Goal: Find specific page/section: Find specific page/section

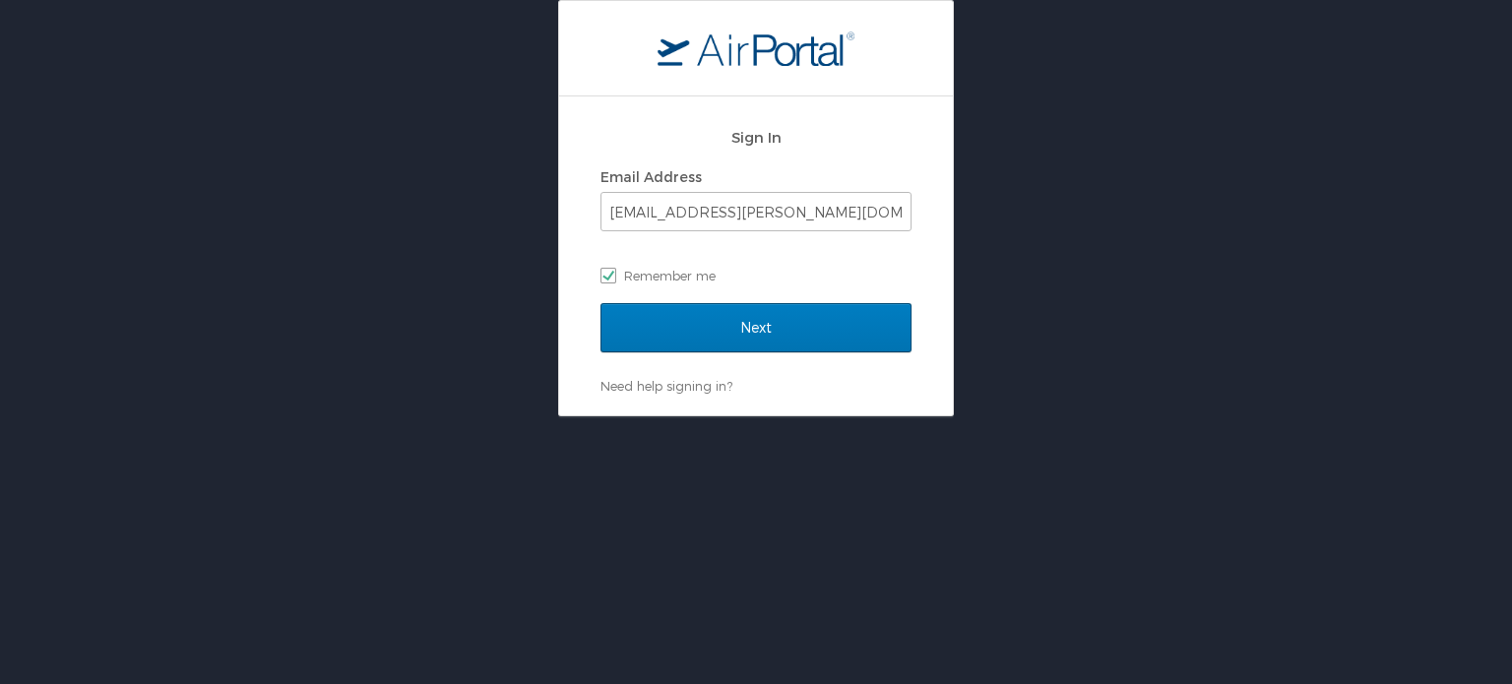
click at [665, 292] on div "Sign In Email Address hemant.bargoti@cbtravel.com Remember me" at bounding box center [756, 210] width 311 height 189
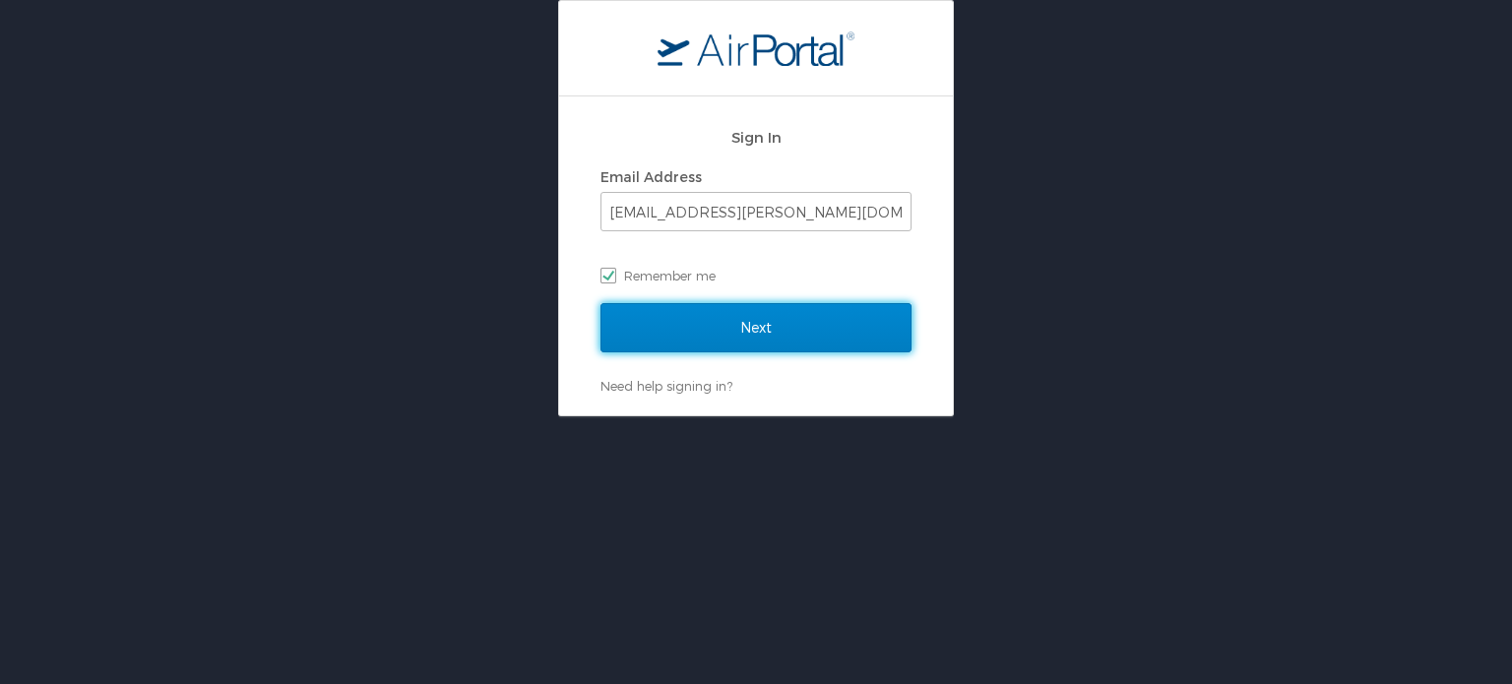
click at [662, 307] on input "Next" at bounding box center [756, 327] width 311 height 49
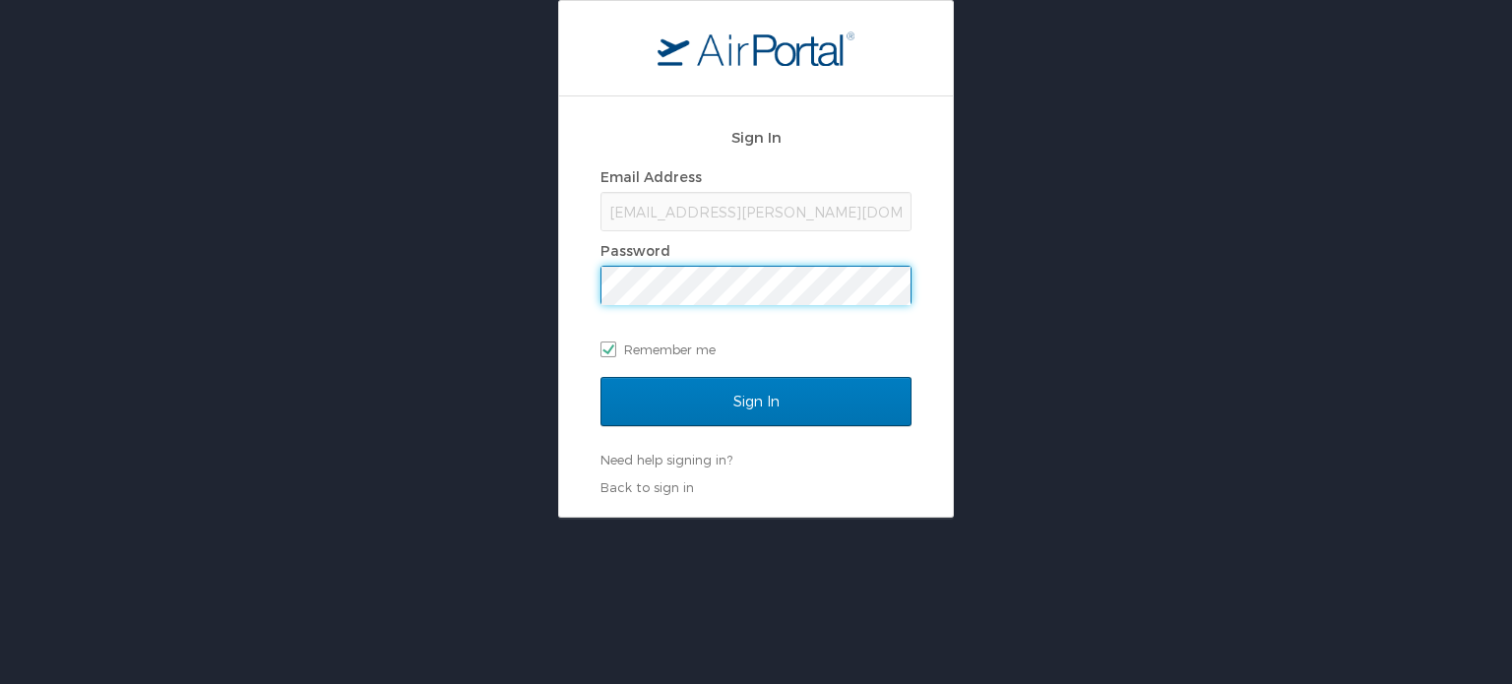
click at [601, 377] on input "Sign In" at bounding box center [756, 401] width 311 height 49
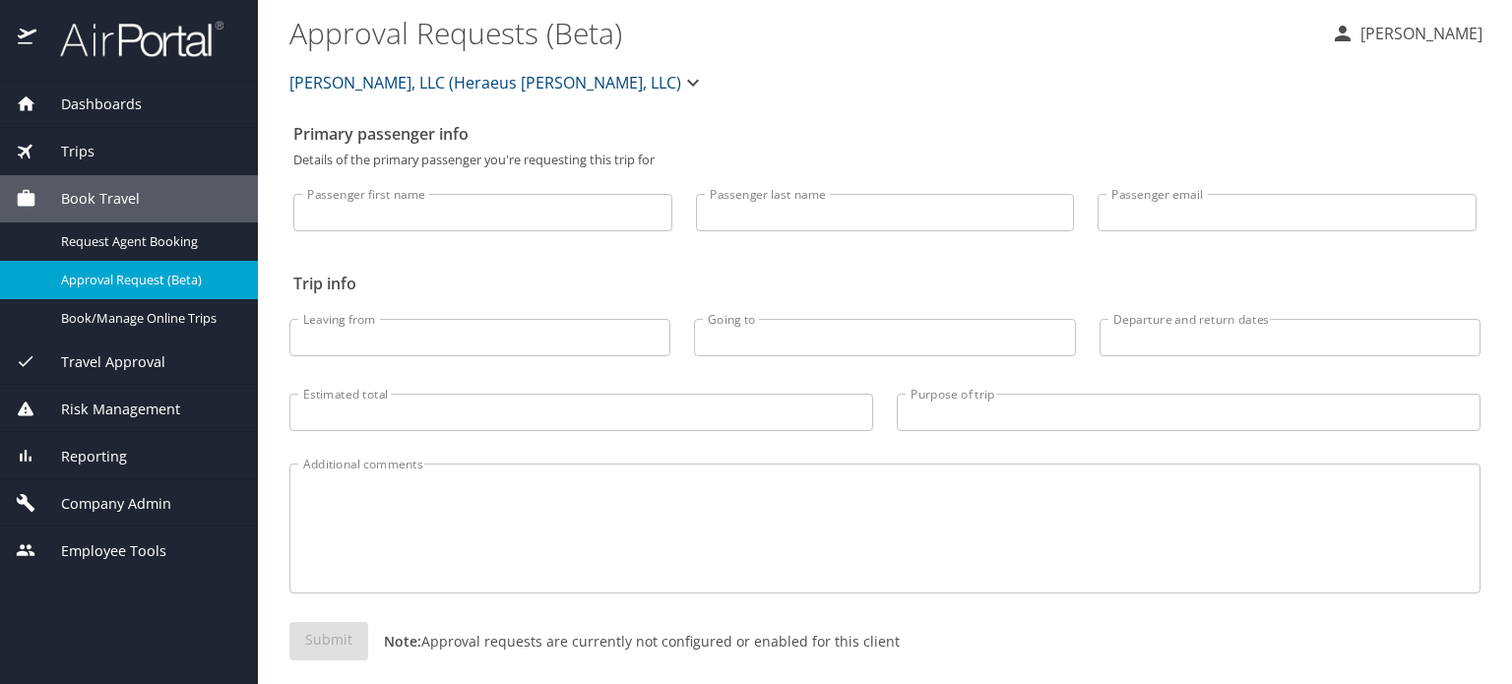
click at [104, 503] on span "Company Admin" at bounding box center [103, 504] width 135 height 22
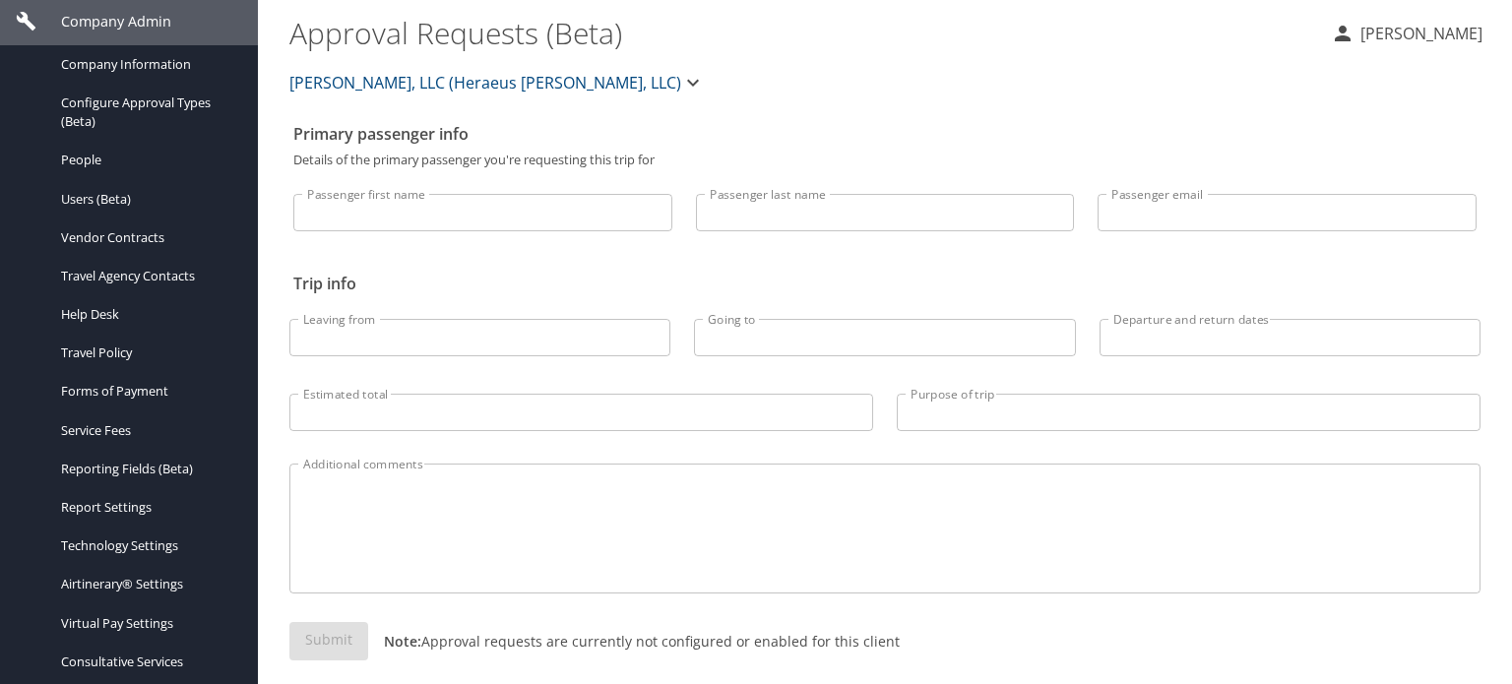
scroll to position [370, 0]
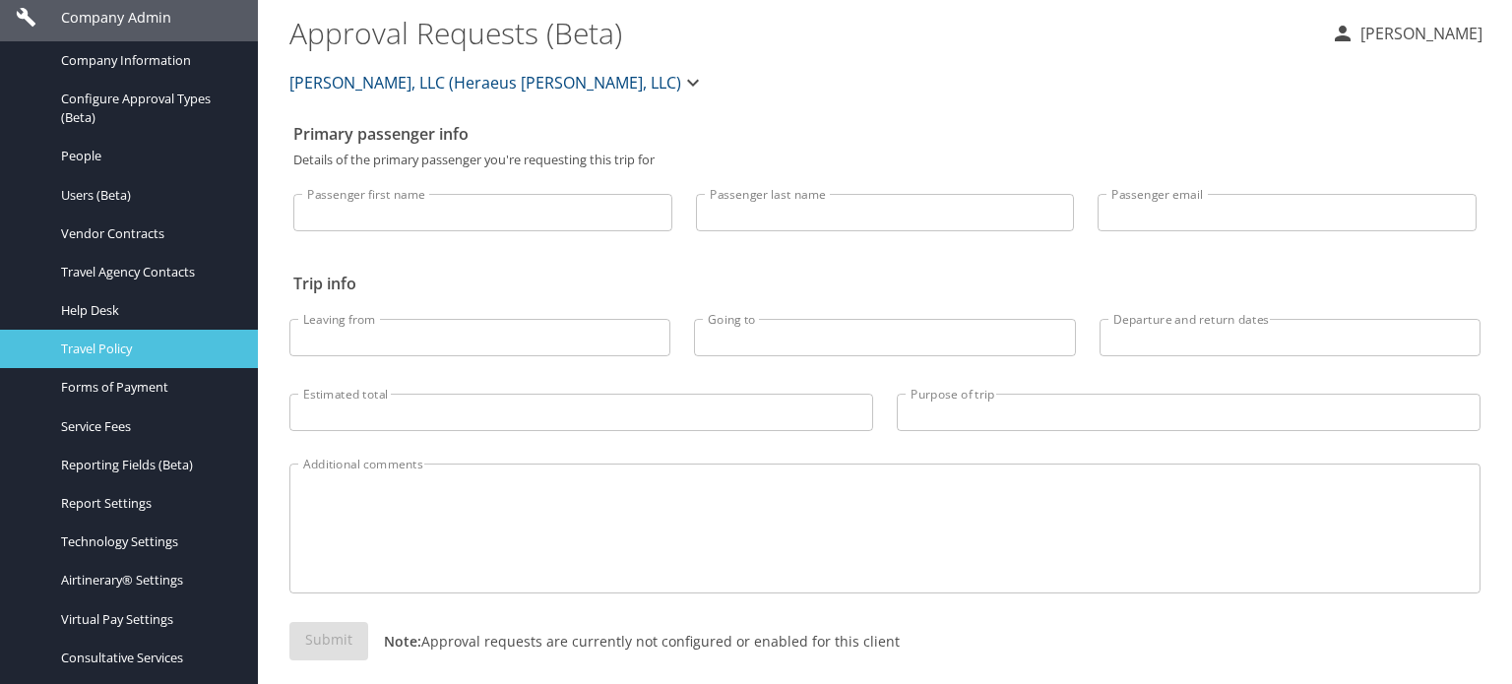
click at [95, 341] on span "Travel Policy" at bounding box center [147, 349] width 173 height 19
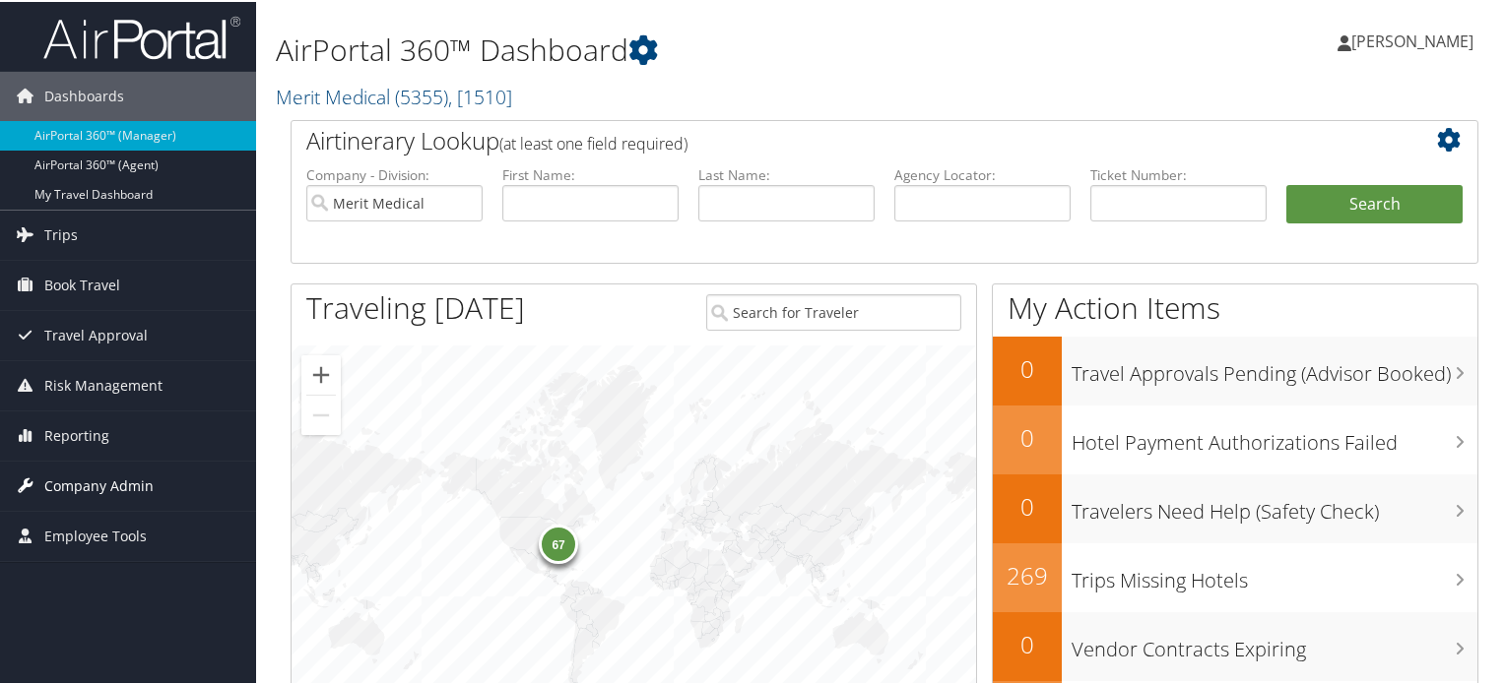
click at [86, 481] on span "Company Admin" at bounding box center [98, 484] width 109 height 49
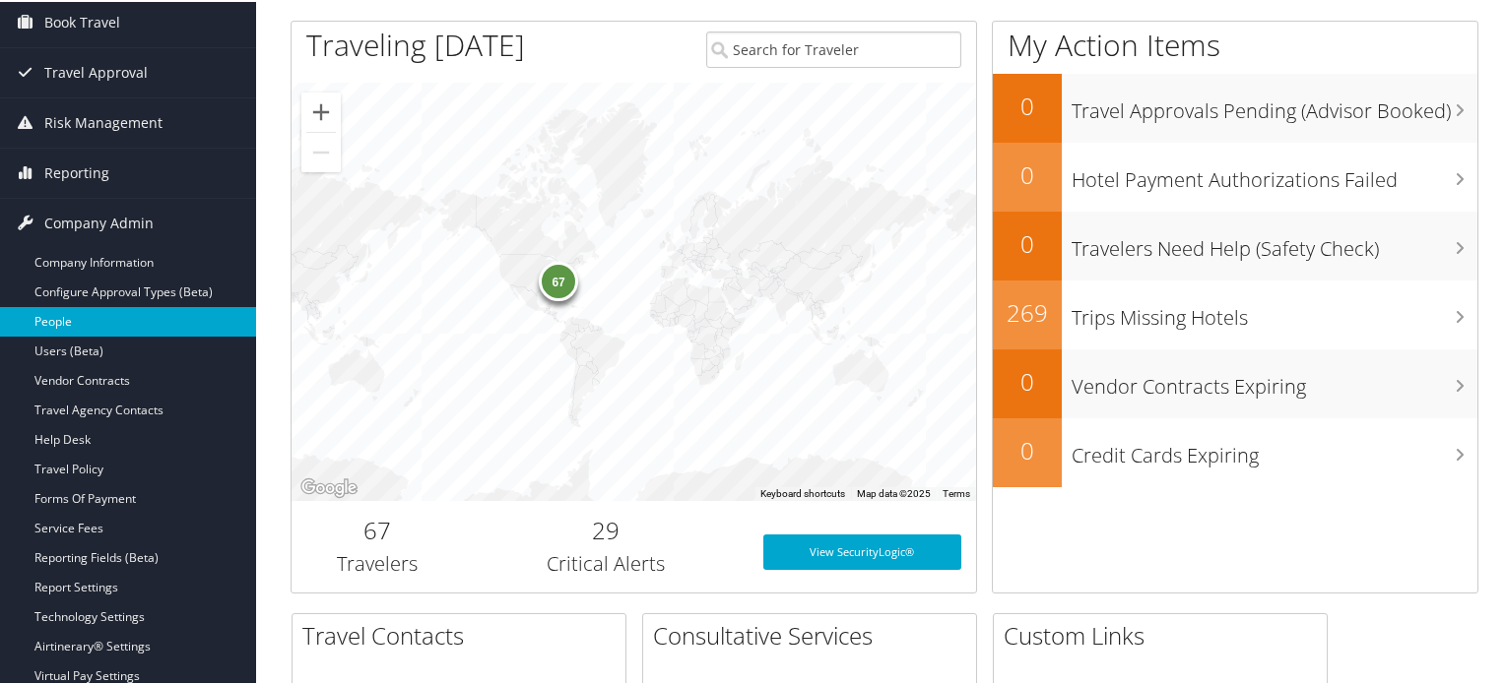
scroll to position [264, 0]
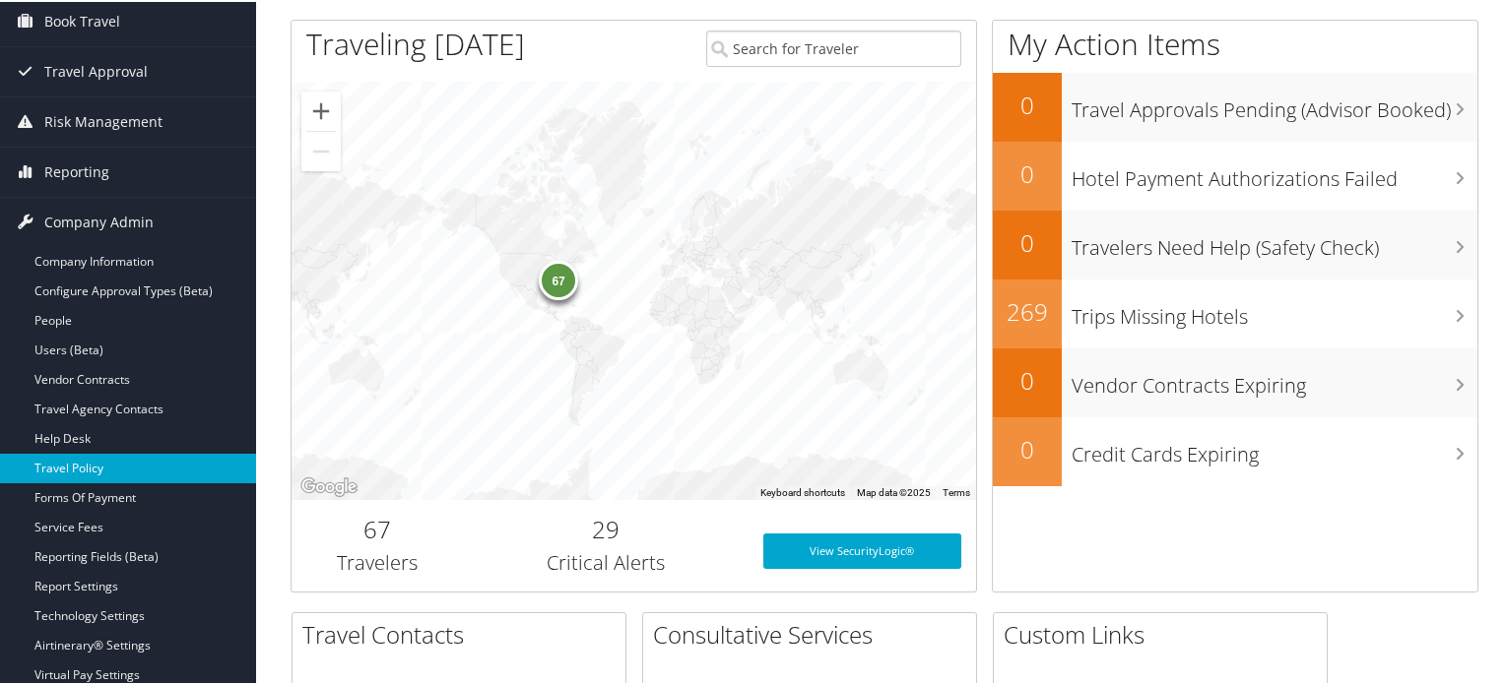
click at [92, 466] on link "Travel Policy" at bounding box center [128, 467] width 256 height 30
